Goal: Communication & Community: Answer question/provide support

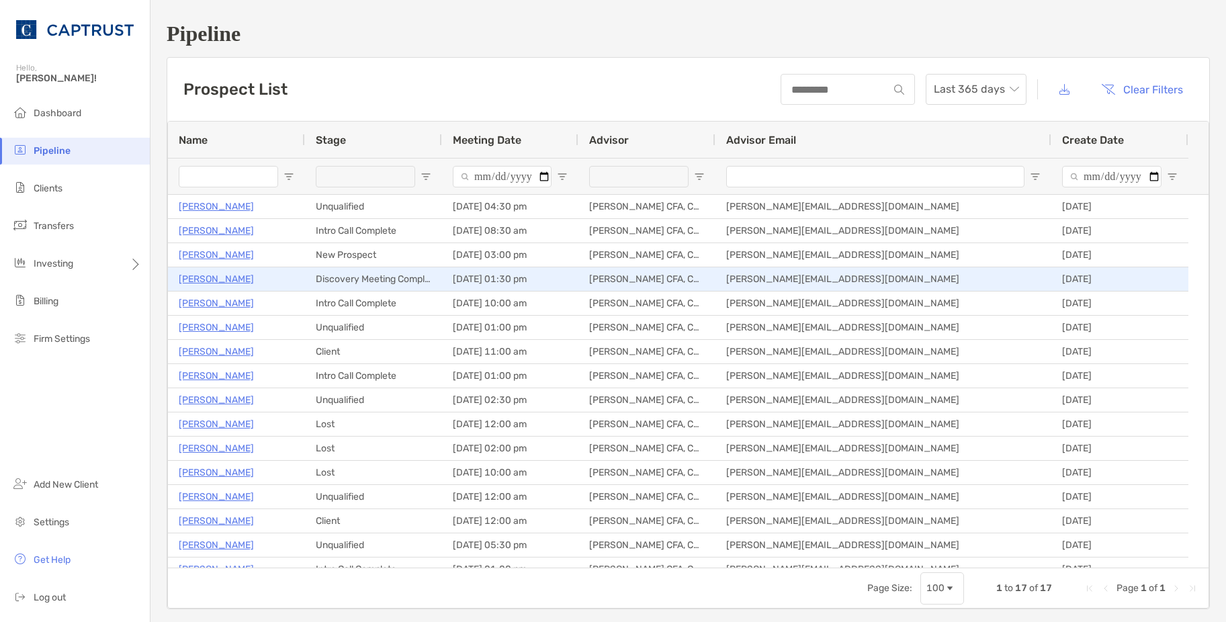
click at [228, 275] on p "[PERSON_NAME]" at bounding box center [216, 279] width 75 height 17
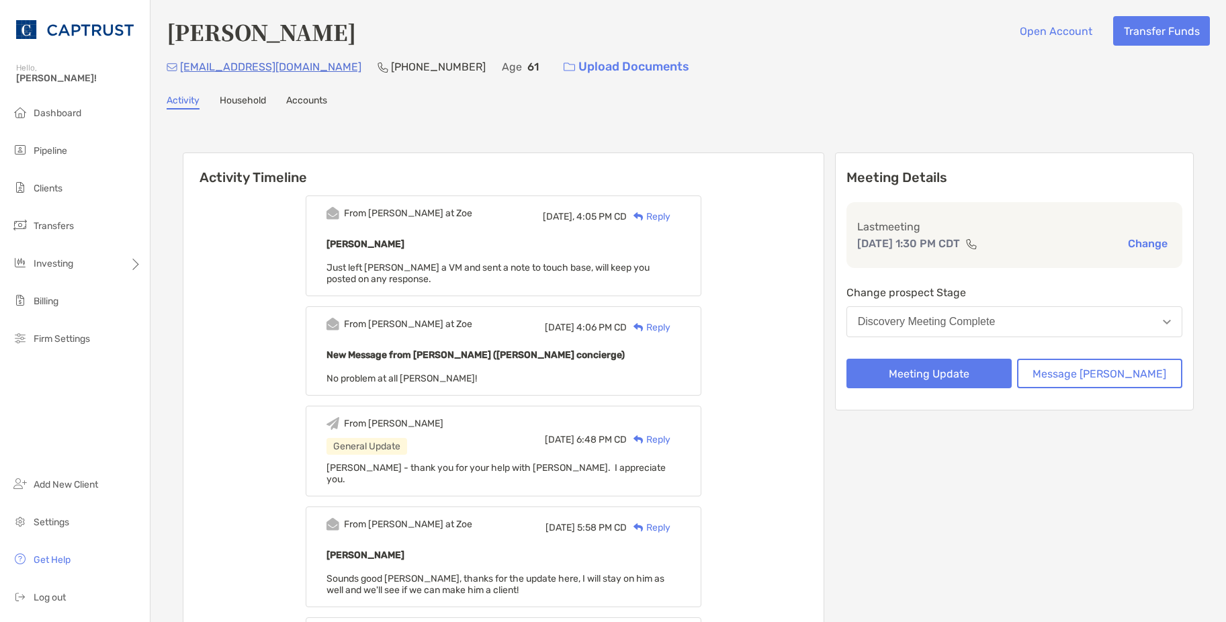
click at [670, 218] on div "Reply" at bounding box center [649, 217] width 44 height 14
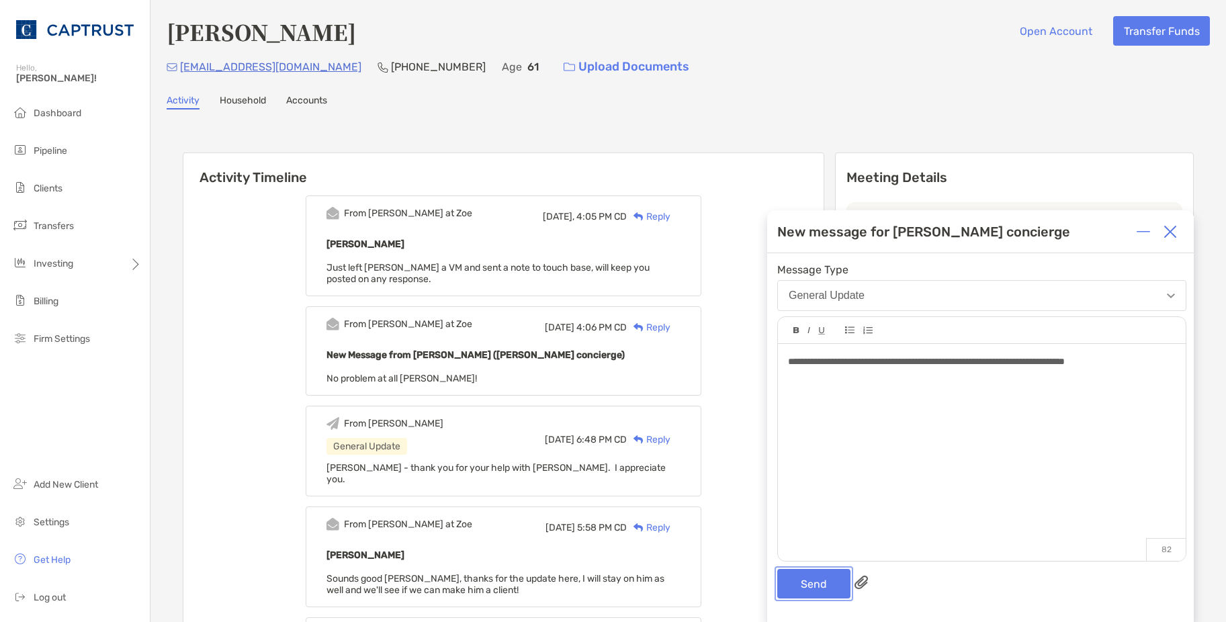
click at [815, 574] on button "Send" at bounding box center [813, 584] width 73 height 30
